Goal: Information Seeking & Learning: Understand process/instructions

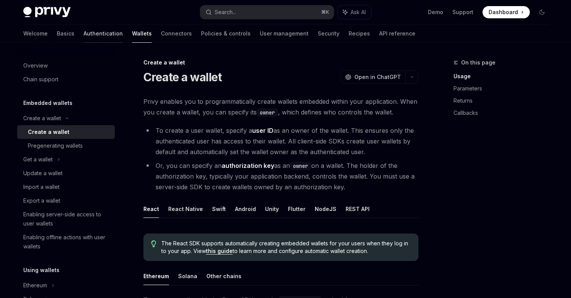
click at [84, 34] on link "Authentication" at bounding box center [103, 33] width 39 height 18
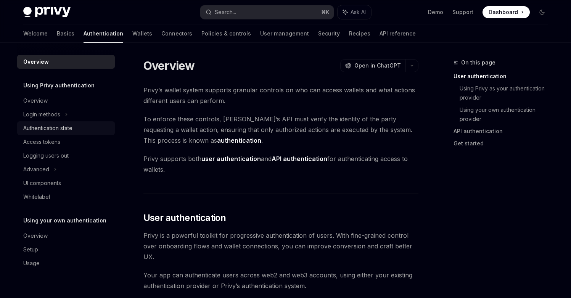
click at [63, 131] on div "Authentication state" at bounding box center [47, 128] width 49 height 9
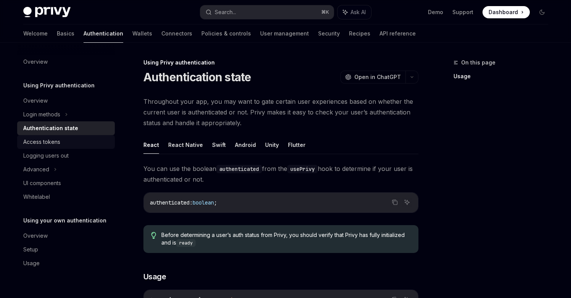
click at [49, 140] on div "Access tokens" at bounding box center [41, 141] width 37 height 9
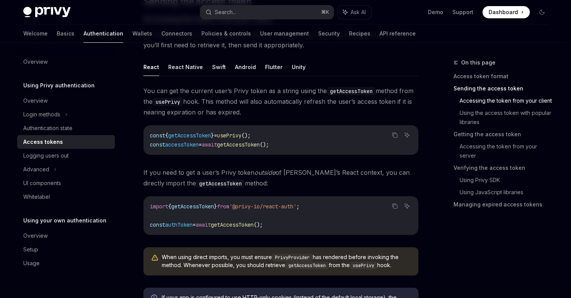
scroll to position [328, 0]
click at [132, 30] on link "Wallets" at bounding box center [142, 33] width 20 height 18
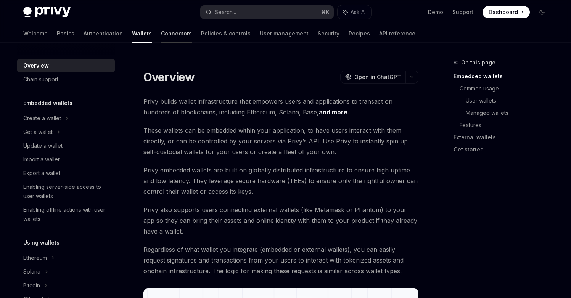
click at [161, 32] on link "Connectors" at bounding box center [176, 33] width 31 height 18
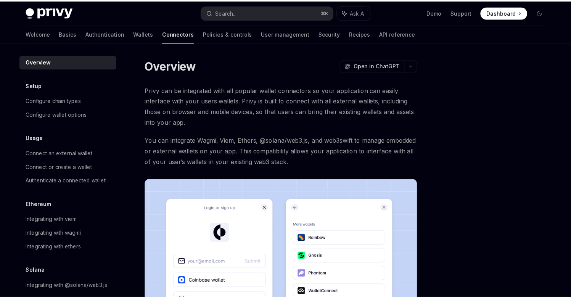
scroll to position [19, 0]
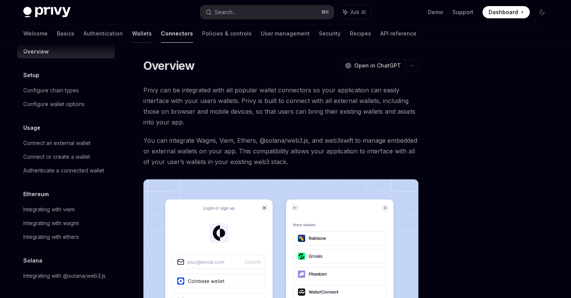
click at [132, 35] on link "Wallets" at bounding box center [142, 33] width 20 height 18
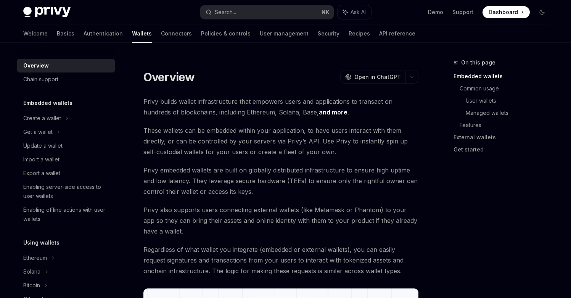
click at [74, 191] on div "Enabling server-side access to user wallets" at bounding box center [66, 191] width 87 height 18
type textarea "*"
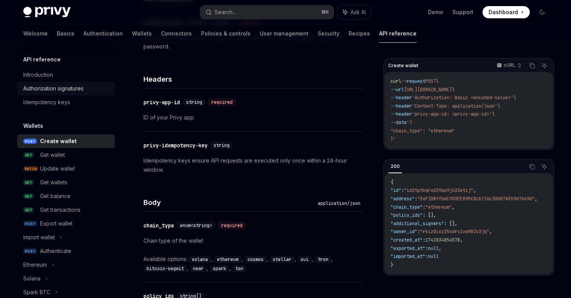
click at [66, 87] on div "Authorization signatures" at bounding box center [53, 88] width 60 height 9
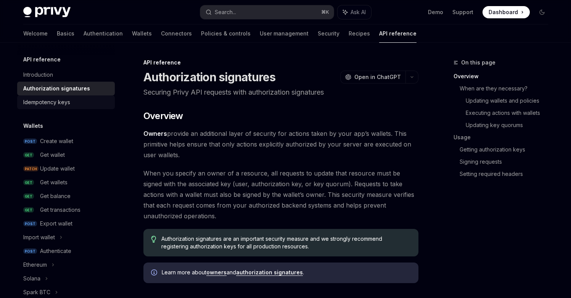
click at [35, 102] on div "Idempotency keys" at bounding box center [46, 102] width 47 height 9
type textarea "*"
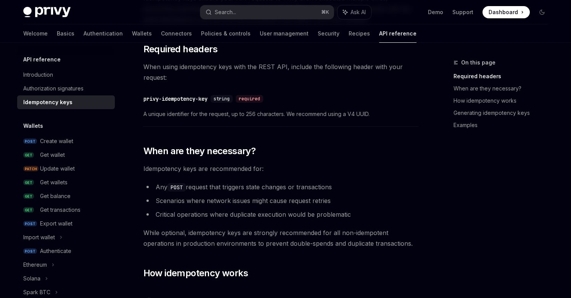
scroll to position [112, 0]
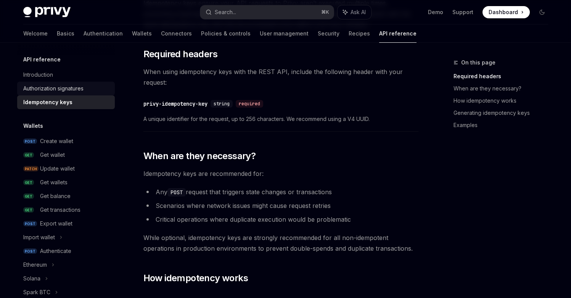
click at [66, 94] on link "Authorization signatures" at bounding box center [66, 89] width 98 height 14
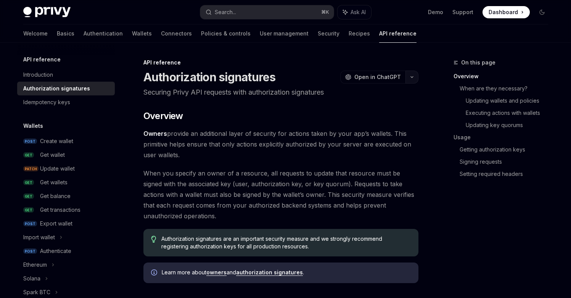
click at [409, 77] on button "button" at bounding box center [412, 77] width 13 height 13
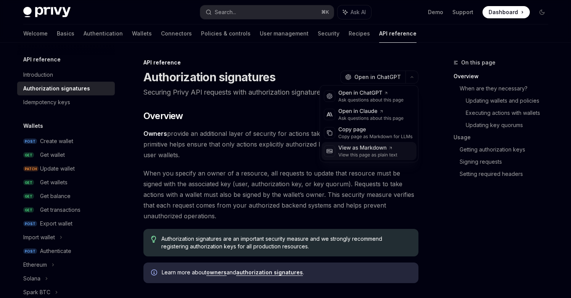
click at [360, 151] on div "View as Markdown" at bounding box center [368, 148] width 59 height 8
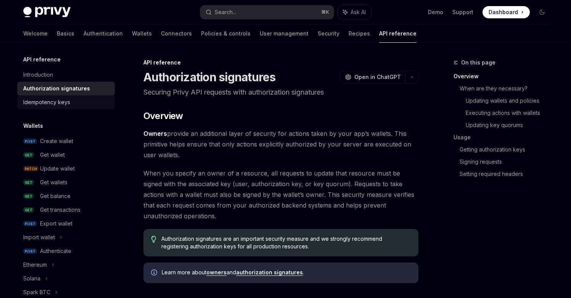
click at [58, 99] on div "Idempotency keys" at bounding box center [46, 102] width 47 height 9
type textarea "*"
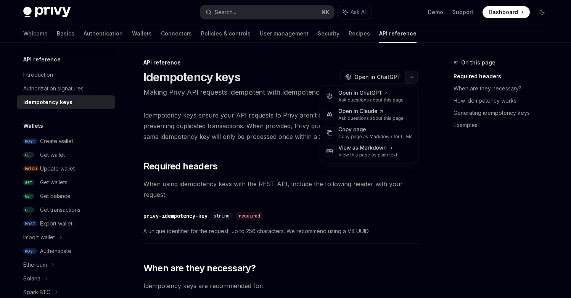
click at [412, 77] on icon "button" at bounding box center [412, 77] width 9 height 3
click at [362, 149] on div "View as Markdown" at bounding box center [368, 148] width 59 height 8
